Goal: Task Accomplishment & Management: Manage account settings

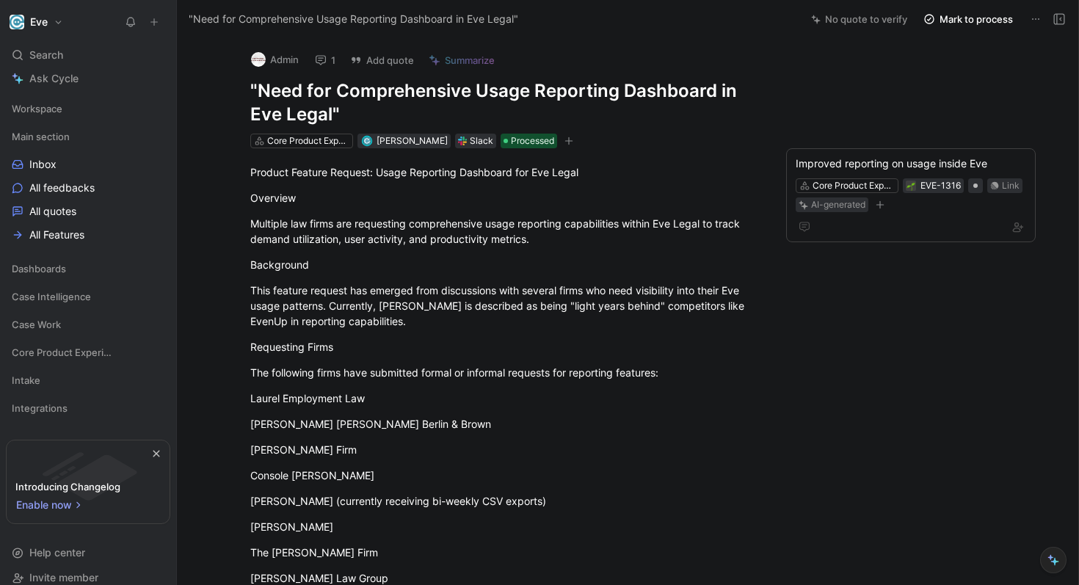
click at [64, 25] on button "Eve" at bounding box center [36, 22] width 61 height 21
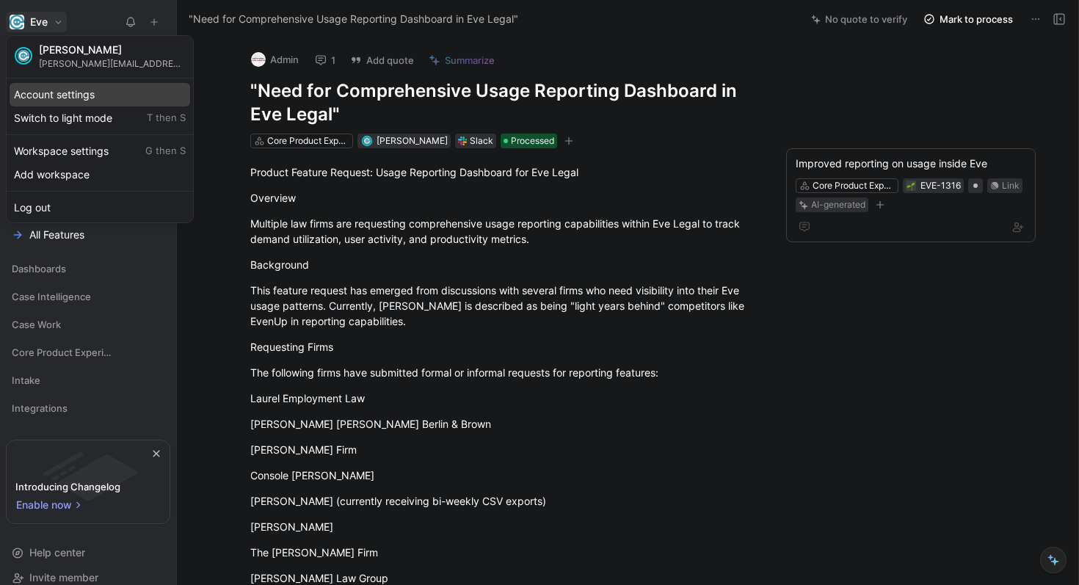
click at [84, 101] on div "Account settings" at bounding box center [100, 94] width 180 height 23
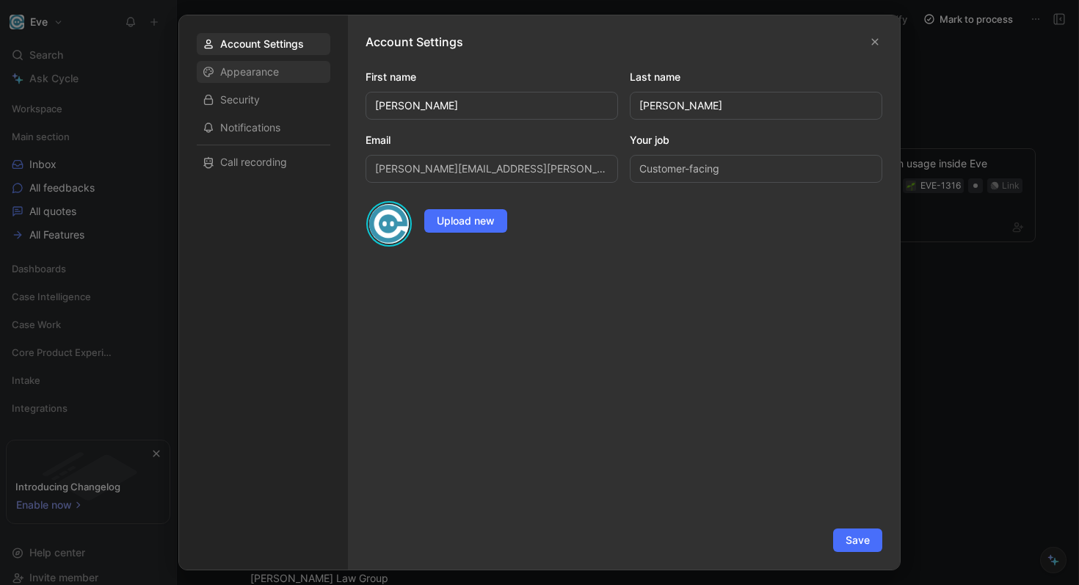
click at [266, 79] on div "Appearance" at bounding box center [264, 72] width 134 height 22
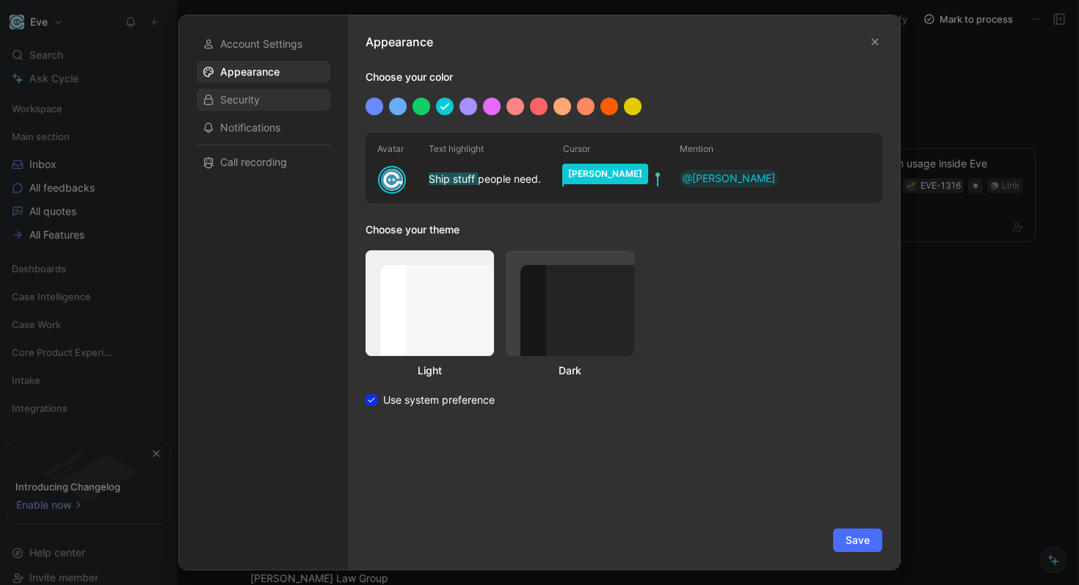
click at [256, 101] on span "Security" at bounding box center [240, 99] width 40 height 15
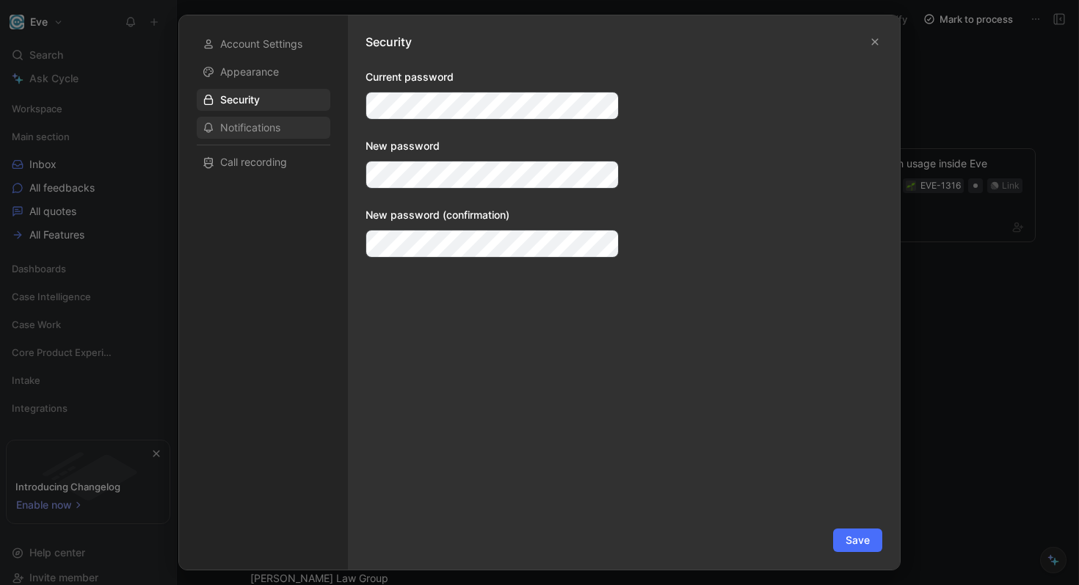
click at [256, 125] on span "Notifications" at bounding box center [250, 127] width 60 height 15
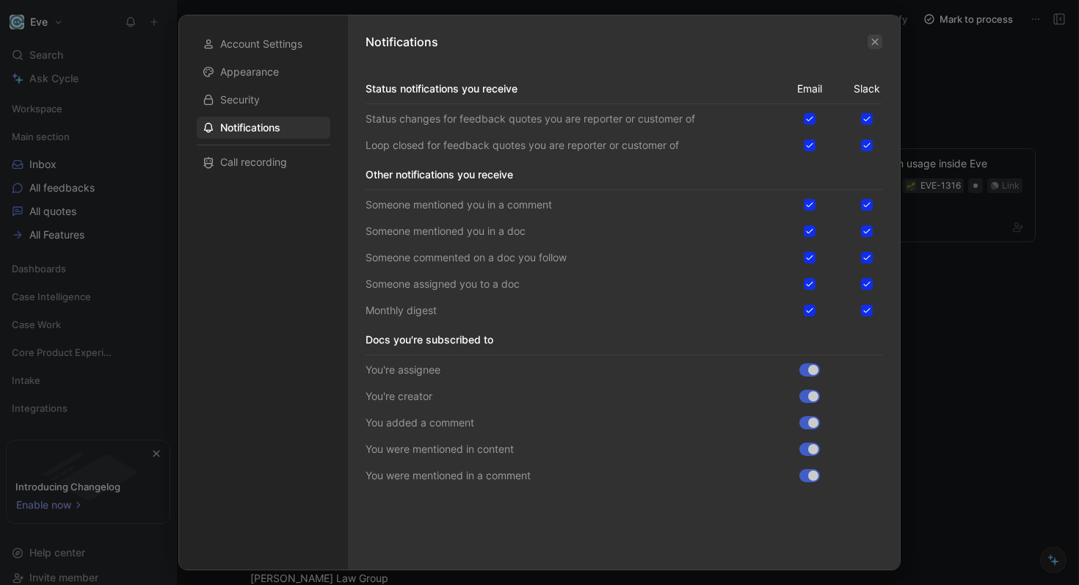
click at [874, 45] on icon "button" at bounding box center [874, 41] width 9 height 9
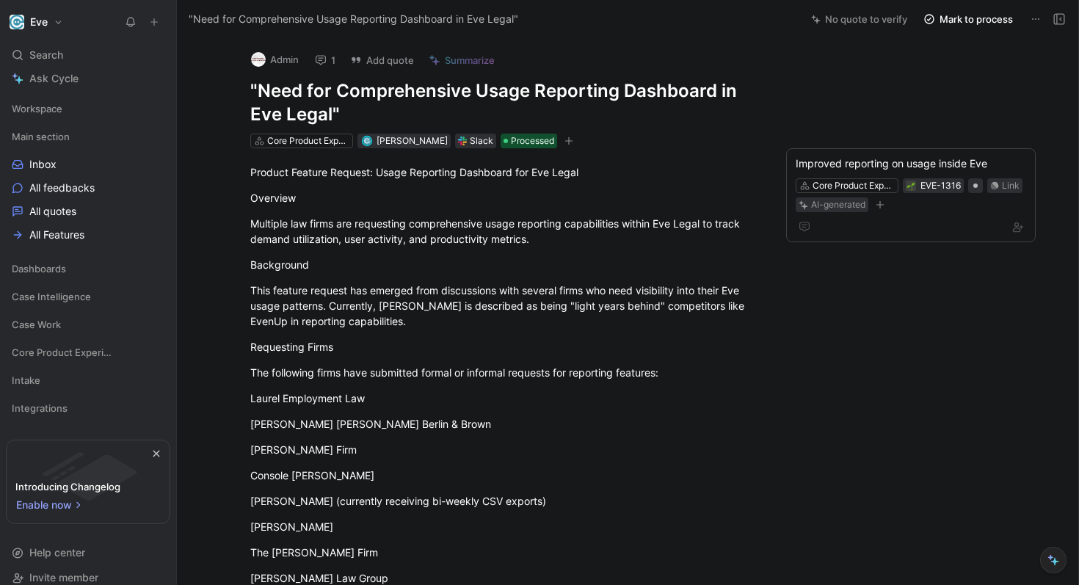
click at [44, 15] on h1 "Eve" at bounding box center [39, 21] width 18 height 13
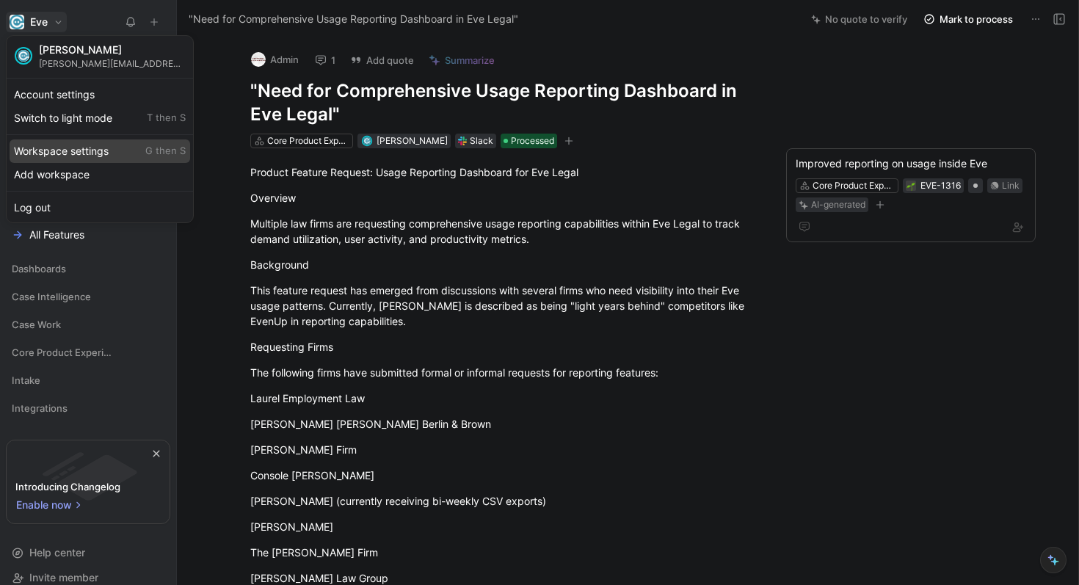
click at [77, 158] on div "Workspace settings G then S" at bounding box center [100, 150] width 180 height 23
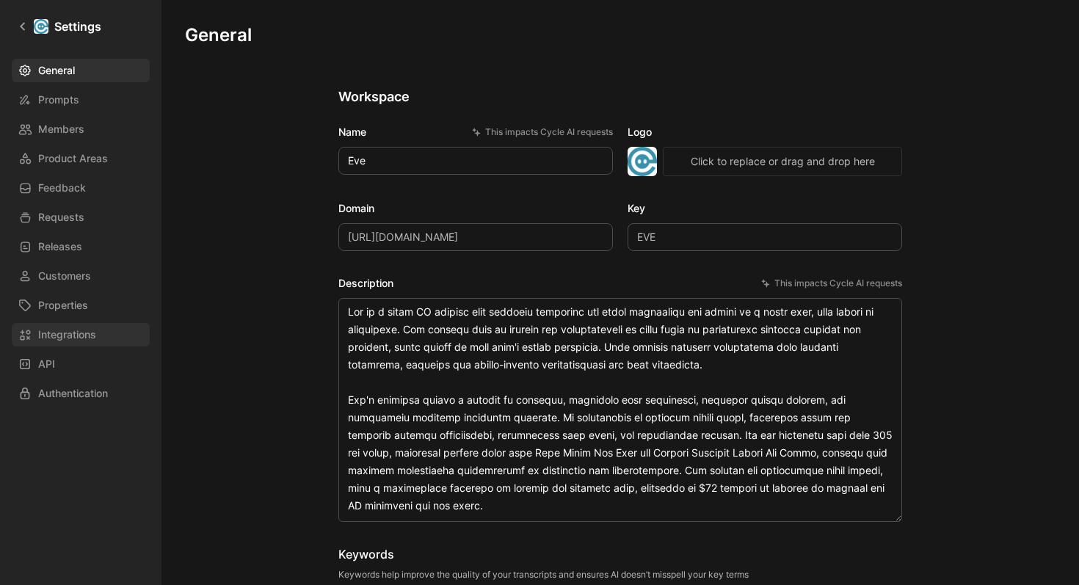
click at [59, 335] on span "Integrations" at bounding box center [67, 335] width 58 height 18
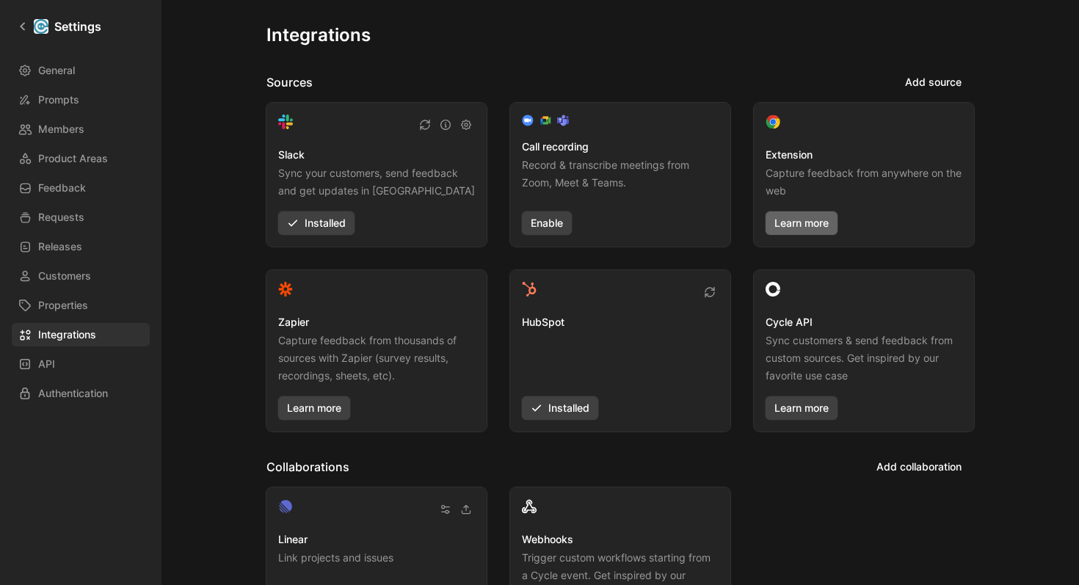
click at [804, 231] on link "Learn more" at bounding box center [801, 222] width 72 height 23
